Goal: Navigation & Orientation: Find specific page/section

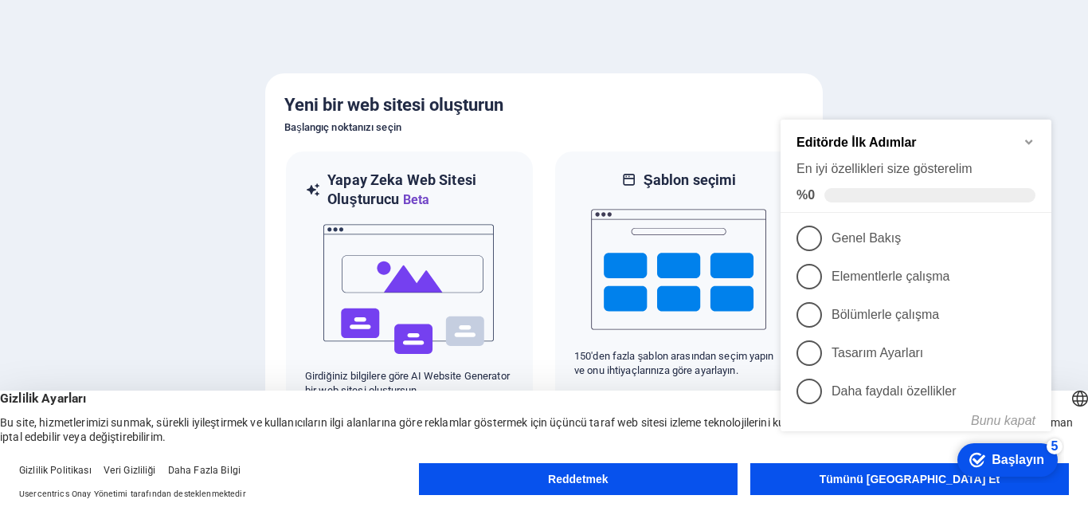
click at [879, 485] on appcues-checklist "Ekranda bağlamsal yardım kontrol listesi mevcut" at bounding box center [919, 291] width 290 height 391
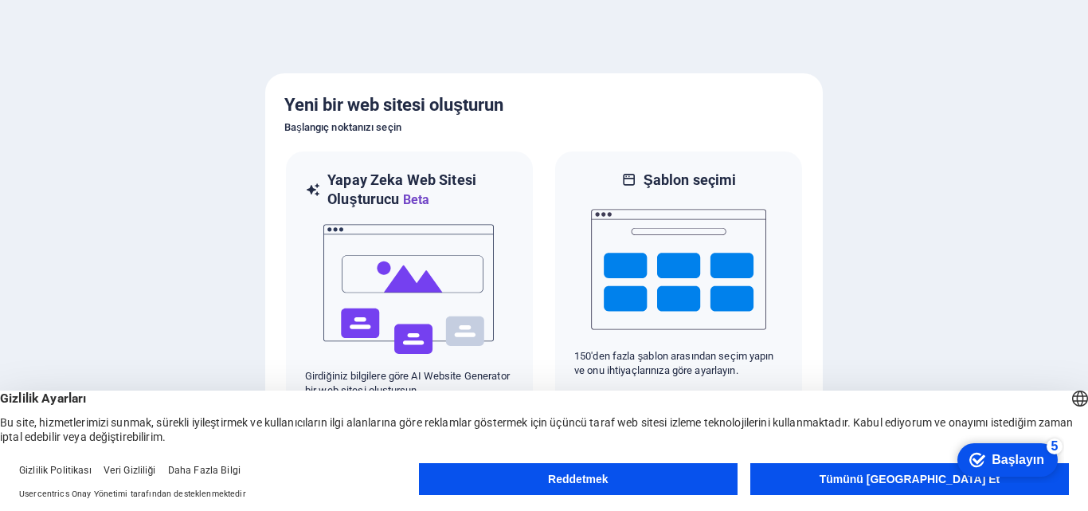
click at [950, 484] on appcues-checklist "Ekranda bağlamsal yardım kontrol listesi mevcut" at bounding box center [1007, 461] width 115 height 52
click at [949, 472] on font "Tümünü Kabul Et" at bounding box center [910, 478] width 181 height 13
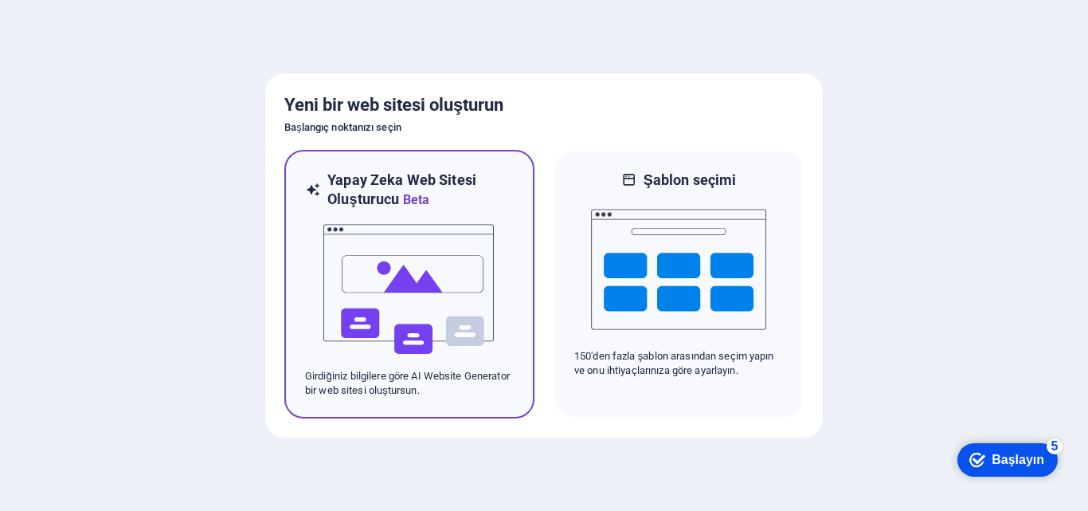
click at [468, 356] on img at bounding box center [409, 288] width 175 height 159
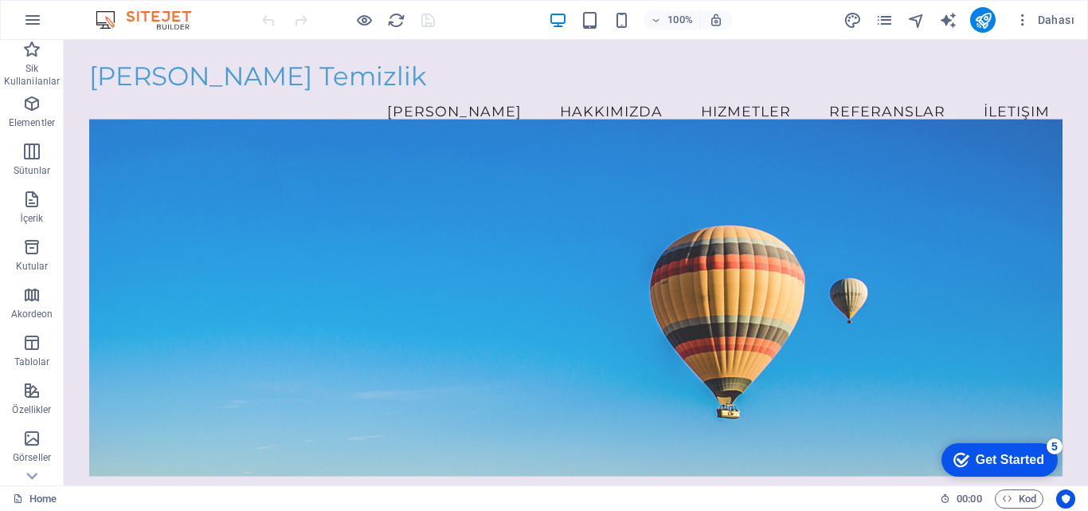
click at [1030, 460] on div "Get Started" at bounding box center [1010, 459] width 69 height 14
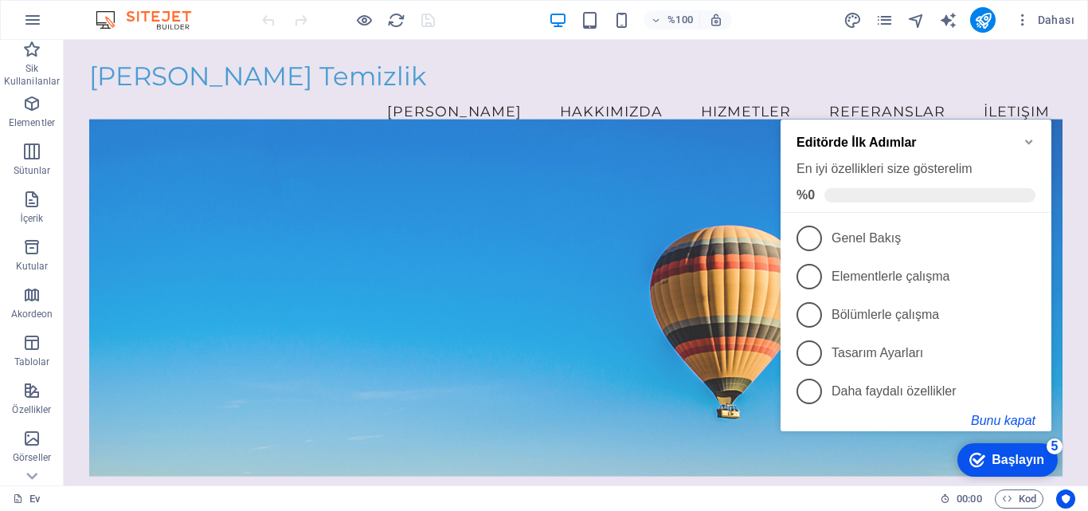
click at [995, 418] on font "Bunu kapat" at bounding box center [1003, 420] width 65 height 14
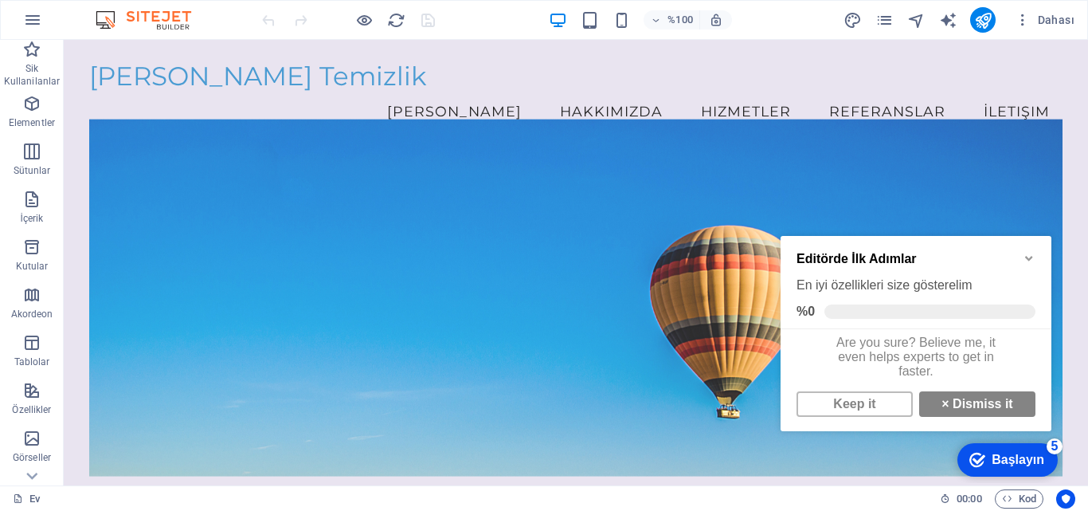
click at [1003, 456] on font "Başlayın" at bounding box center [1018, 459] width 53 height 14
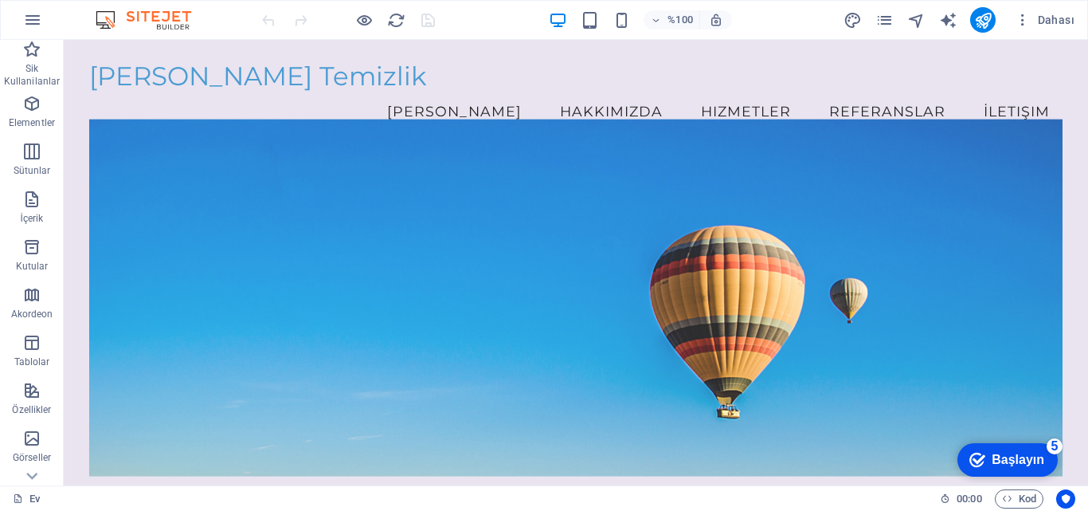
click at [1044, 466] on font "Başlayın" at bounding box center [1018, 459] width 53 height 14
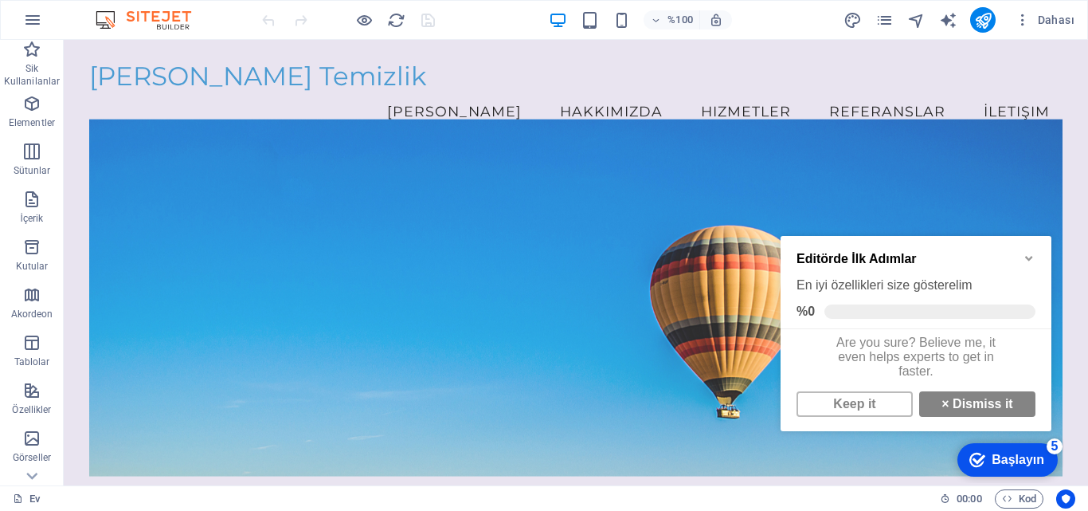
scroll to position [12, 0]
click at [952, 404] on link "× Dismiss it" at bounding box center [977, 403] width 116 height 25
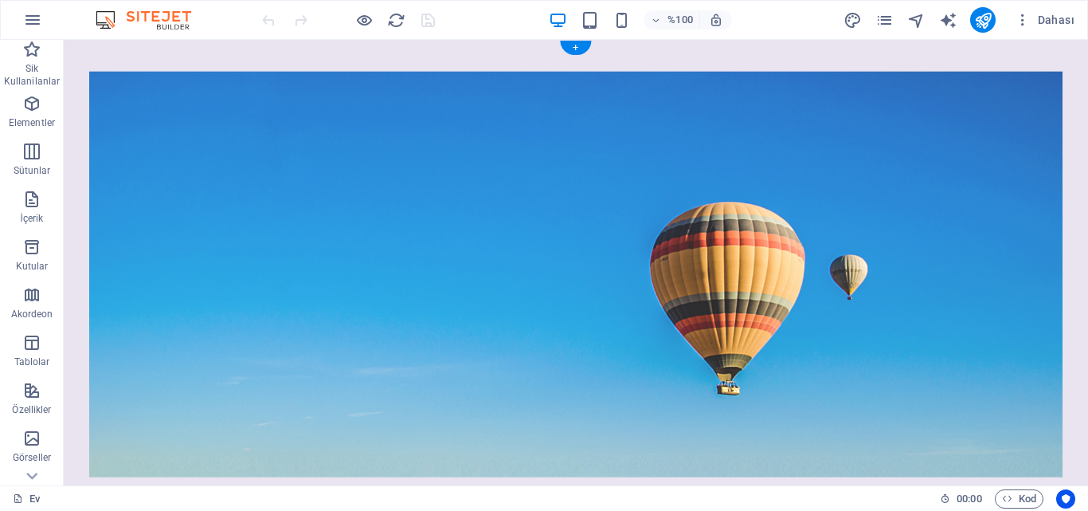
scroll to position [0, 0]
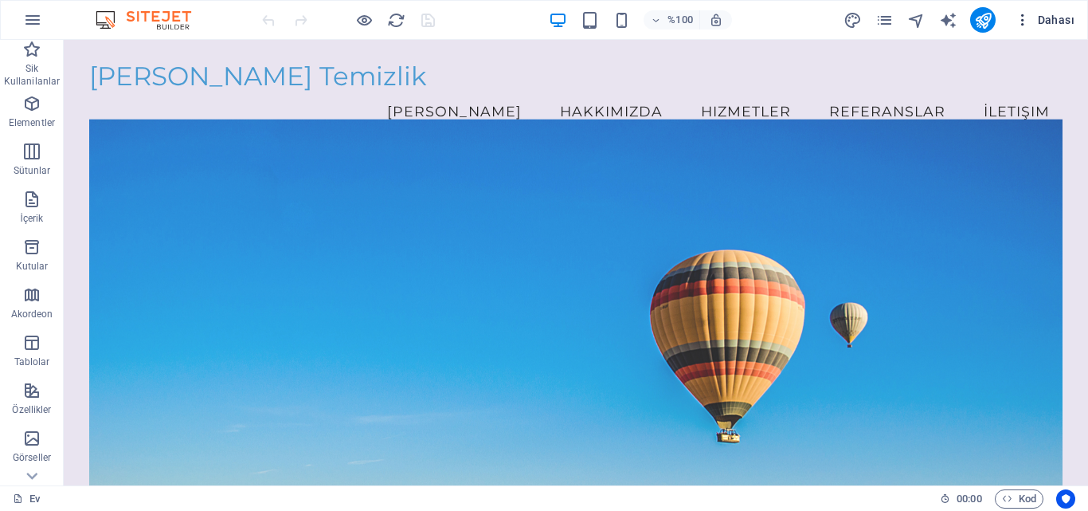
click at [1059, 20] on span "Dahası" at bounding box center [1045, 20] width 60 height 16
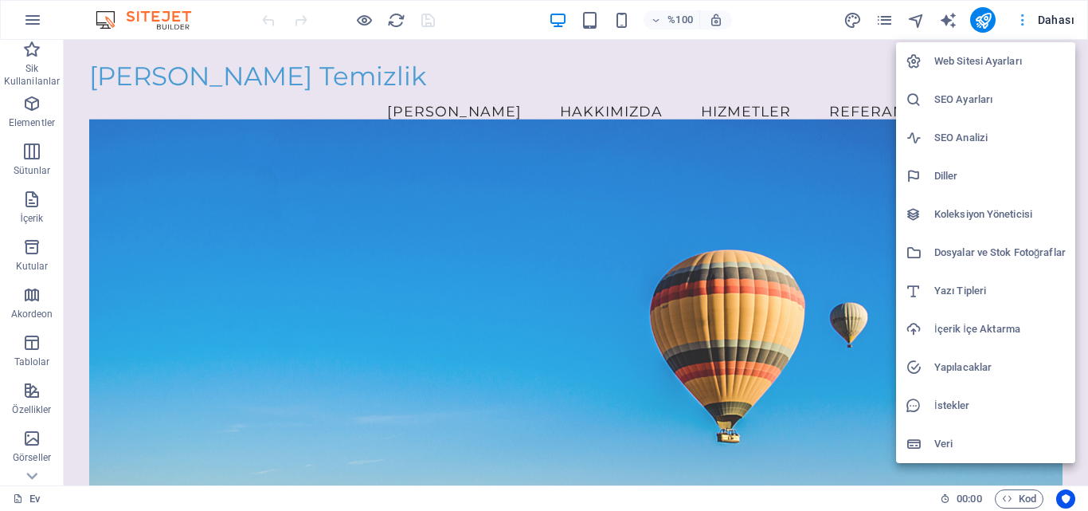
click at [1059, 20] on div at bounding box center [544, 255] width 1088 height 511
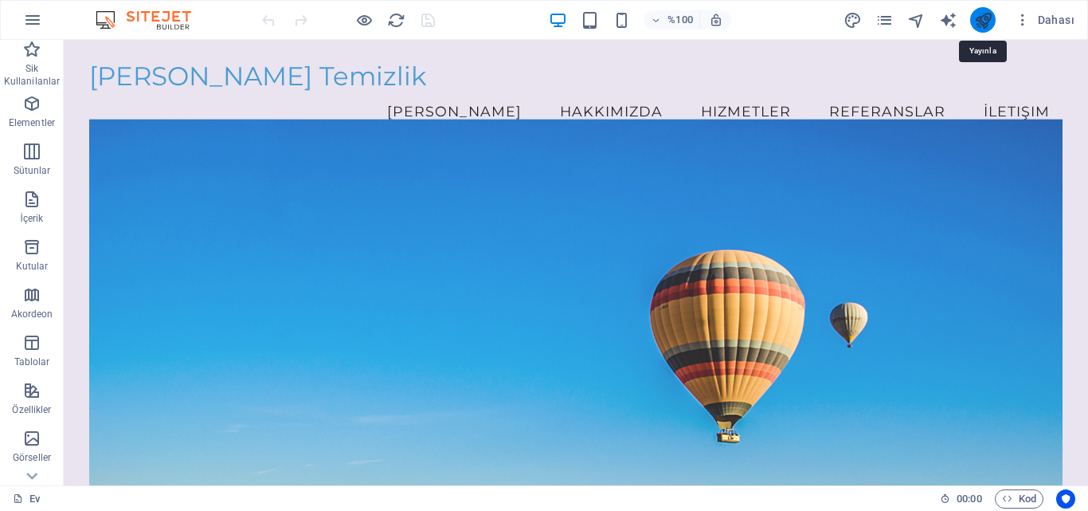
click at [982, 17] on icon "yayınlamak" at bounding box center [983, 20] width 18 height 18
